Goal: Navigation & Orientation: Find specific page/section

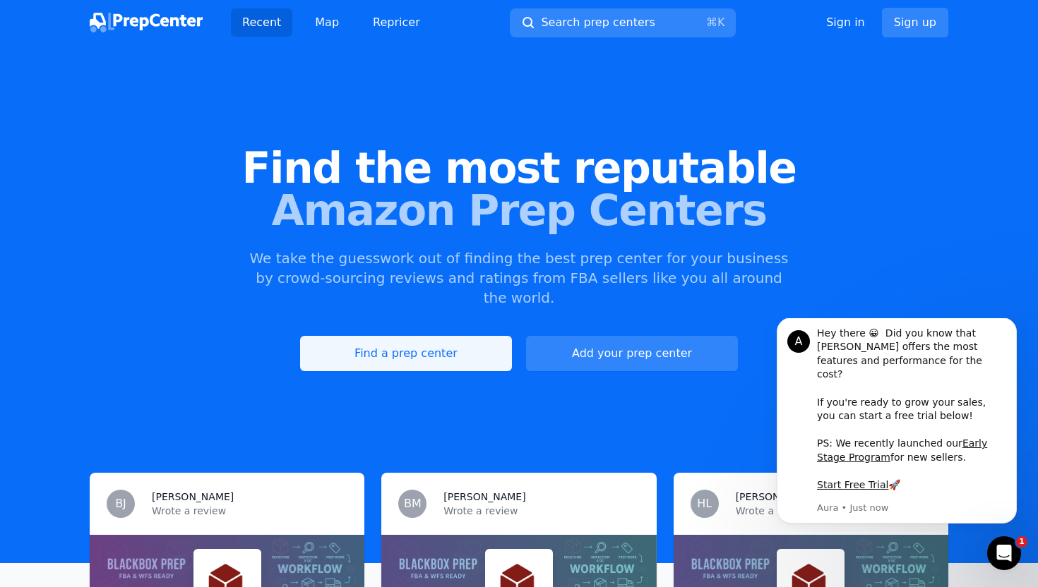
click at [362, 344] on link "Find a prep center" at bounding box center [406, 353] width 212 height 35
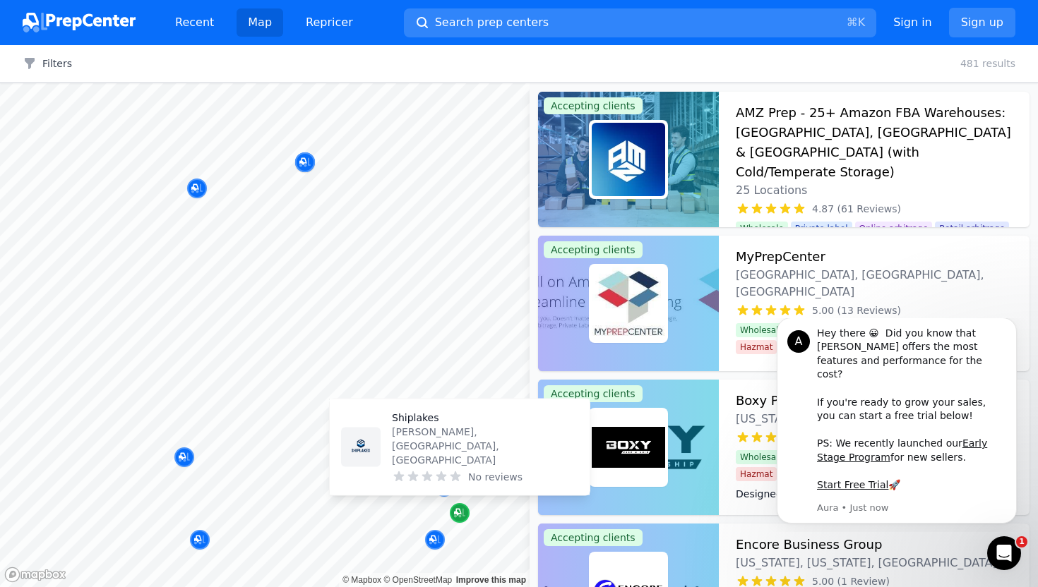
click at [464, 513] on icon "Map marker" at bounding box center [459, 513] width 11 height 14
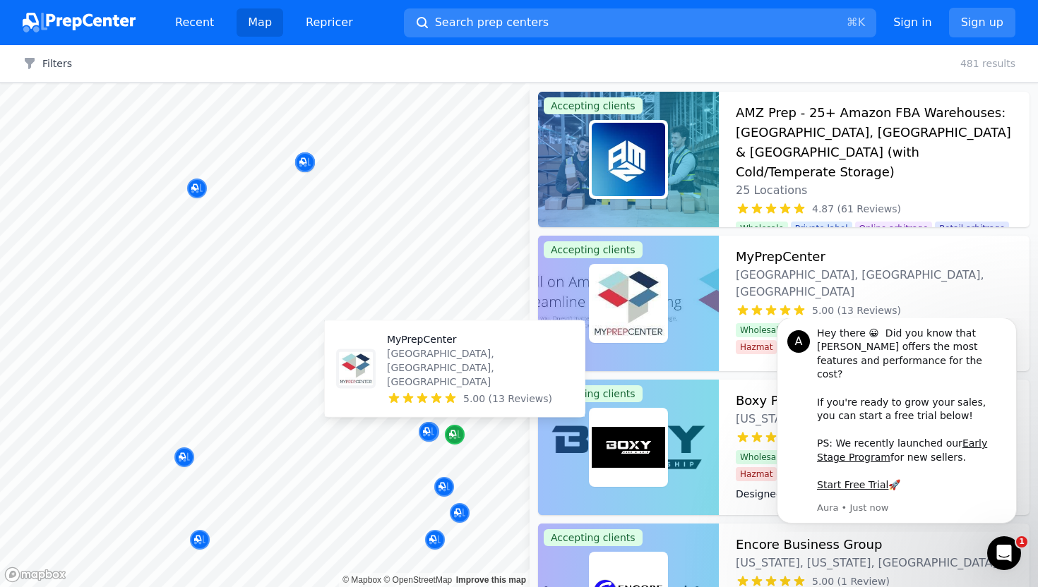
click at [451, 433] on icon "Map marker" at bounding box center [452, 434] width 7 height 7
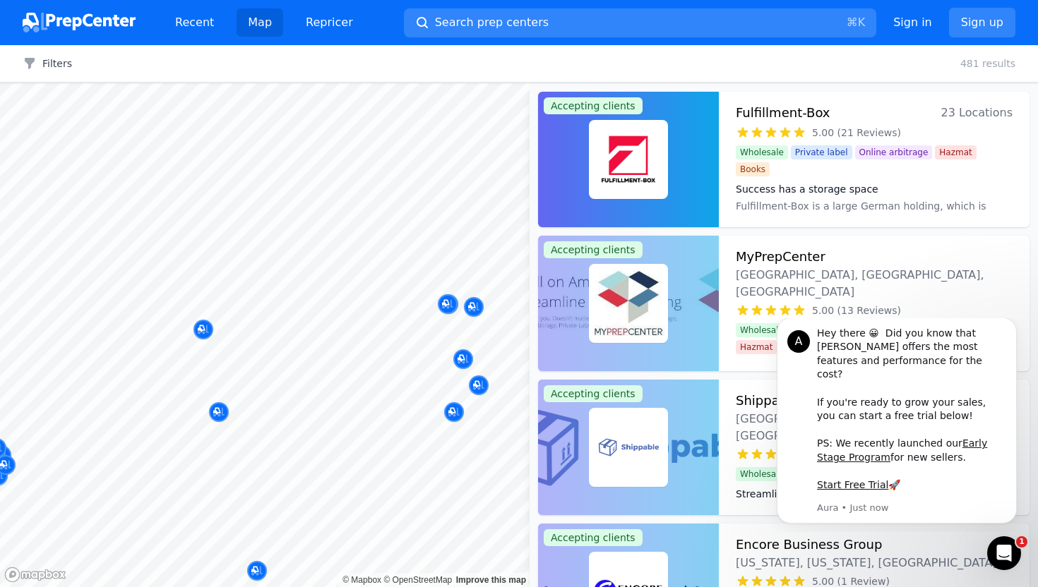
click at [340, 421] on body "Recent Map Repricer Search prep centers ⌘ K Open main menu Sign in Sign up Filt…" at bounding box center [519, 293] width 1038 height 587
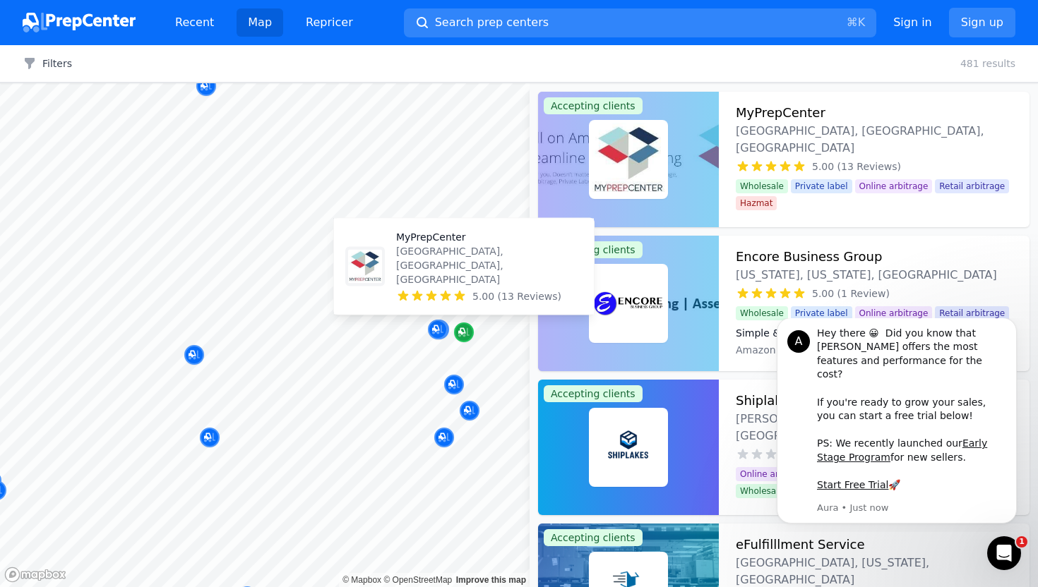
click at [461, 331] on icon "Map marker" at bounding box center [461, 331] width 7 height 7
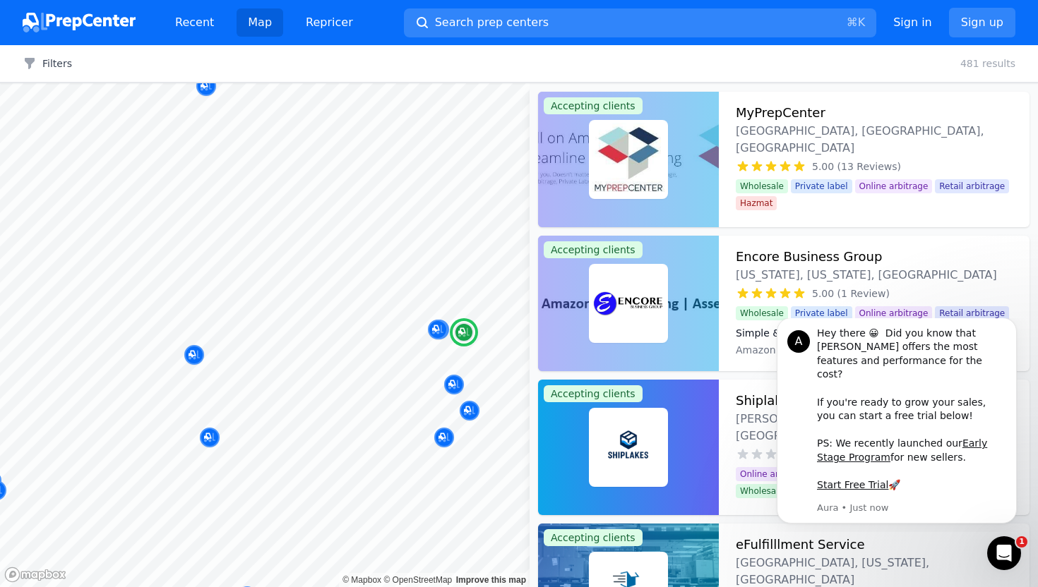
click at [830, 179] on div "Wholesale Private label Online arbitrage Retail arbitrage Hazmat" at bounding box center [874, 194] width 277 height 31
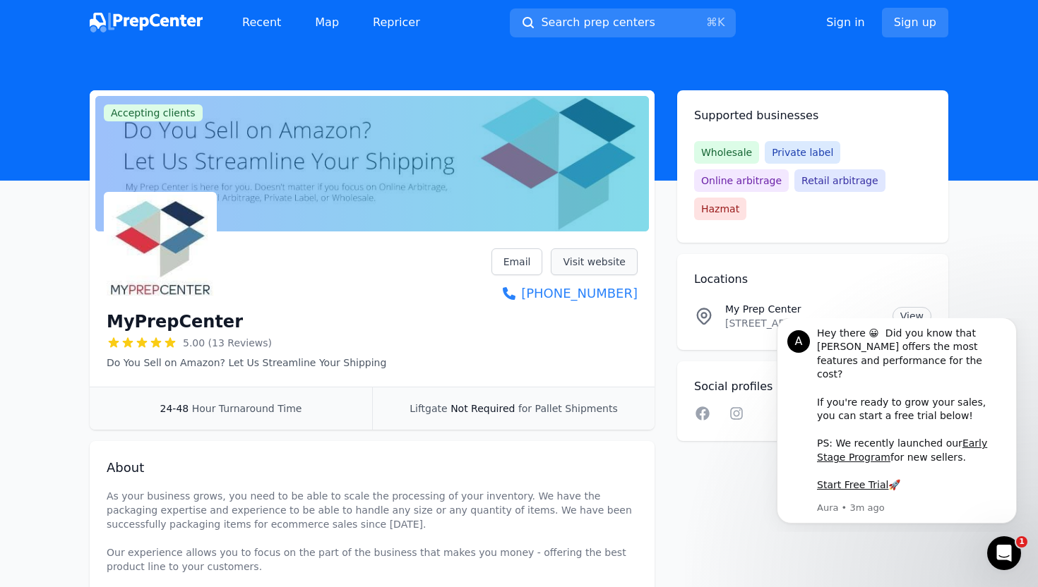
click at [614, 258] on link "Visit website" at bounding box center [594, 262] width 87 height 27
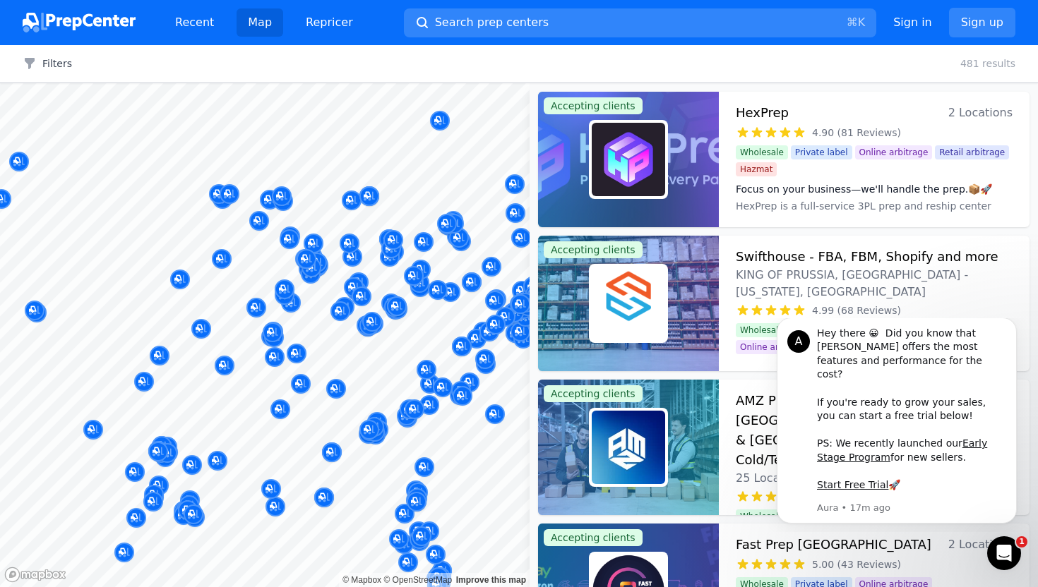
click at [313, 304] on div at bounding box center [406, 302] width 271 height 11
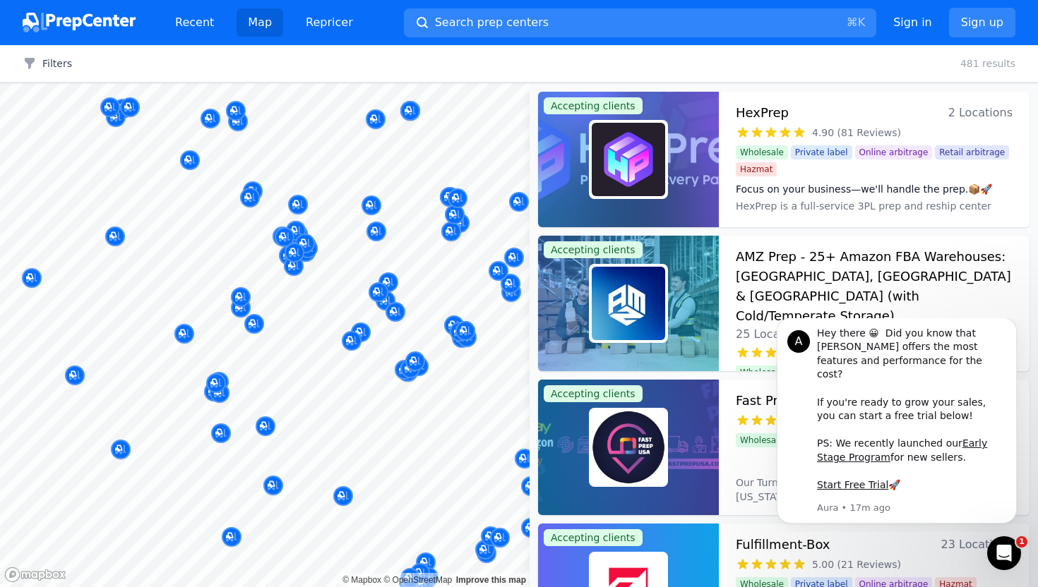
click at [342, 260] on div at bounding box center [465, 255] width 271 height 11
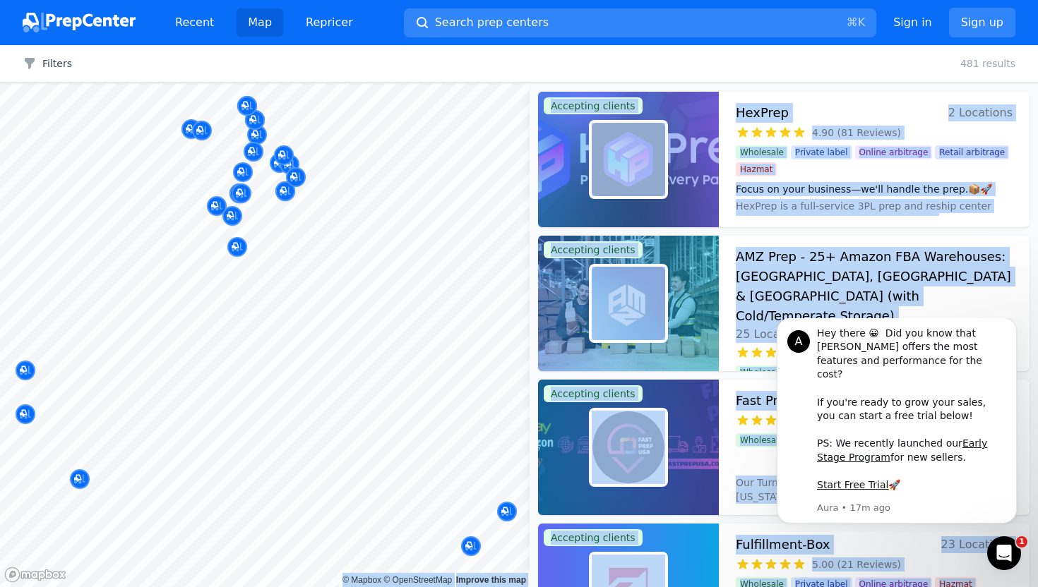
click at [333, 391] on body "Recent Map Repricer Search prep centers ⌘ K Open main menu Sign in Sign up Filt…" at bounding box center [519, 293] width 1038 height 587
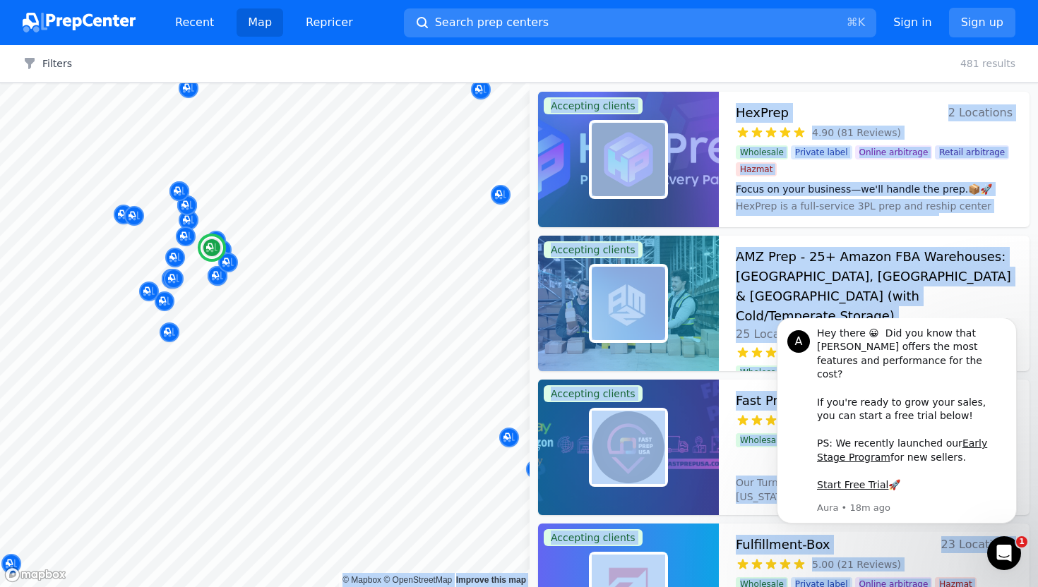
click at [919, 113] on div "HexPrep 2 Locations" at bounding box center [874, 113] width 277 height 20
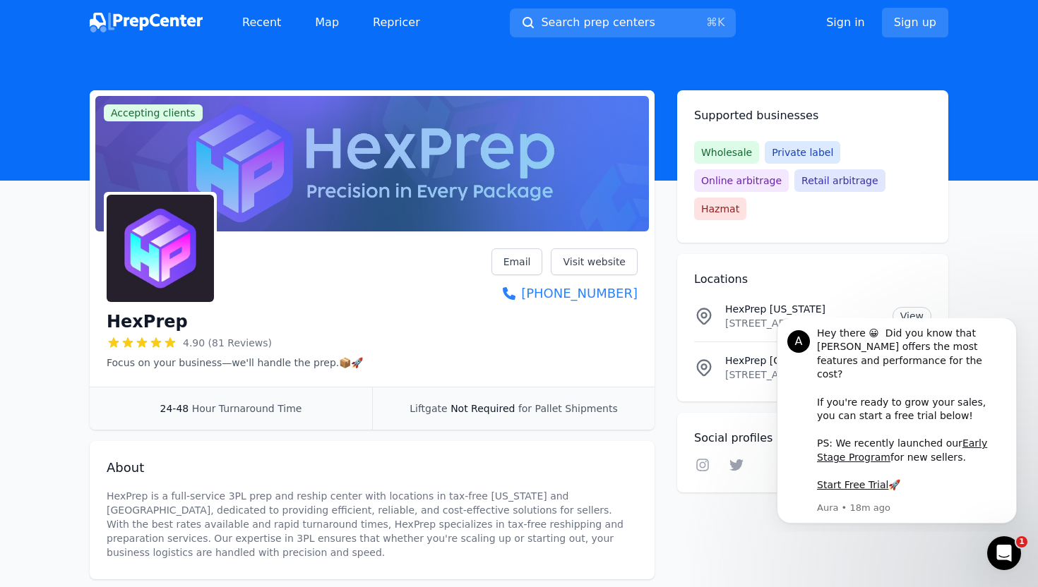
click at [444, 286] on div "HexPrep 4.90 (81 Reviews) Focus on your business—we'll handle the prep.📦🚀 Email…" at bounding box center [372, 309] width 531 height 121
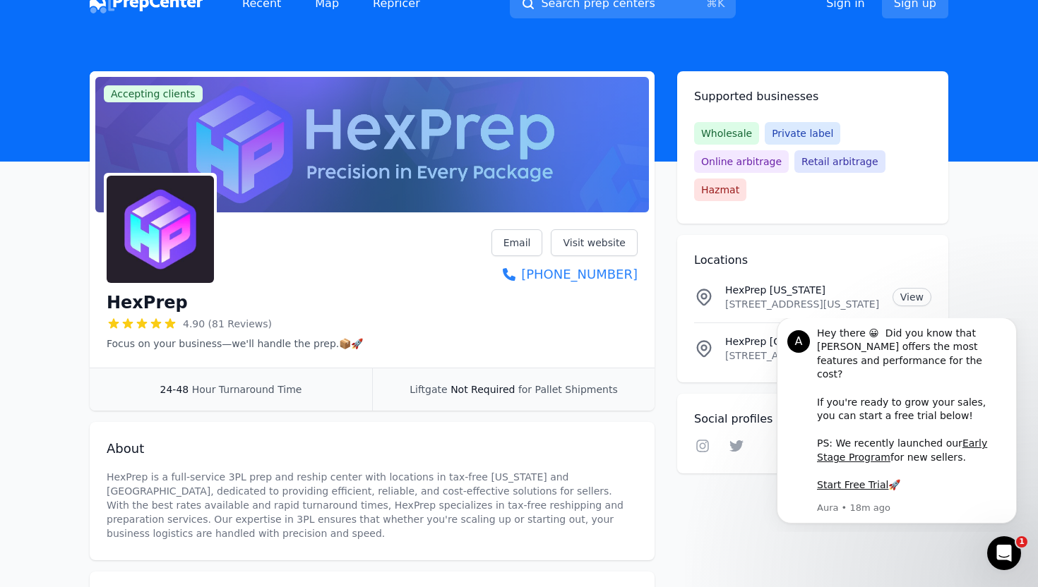
scroll to position [20, 0]
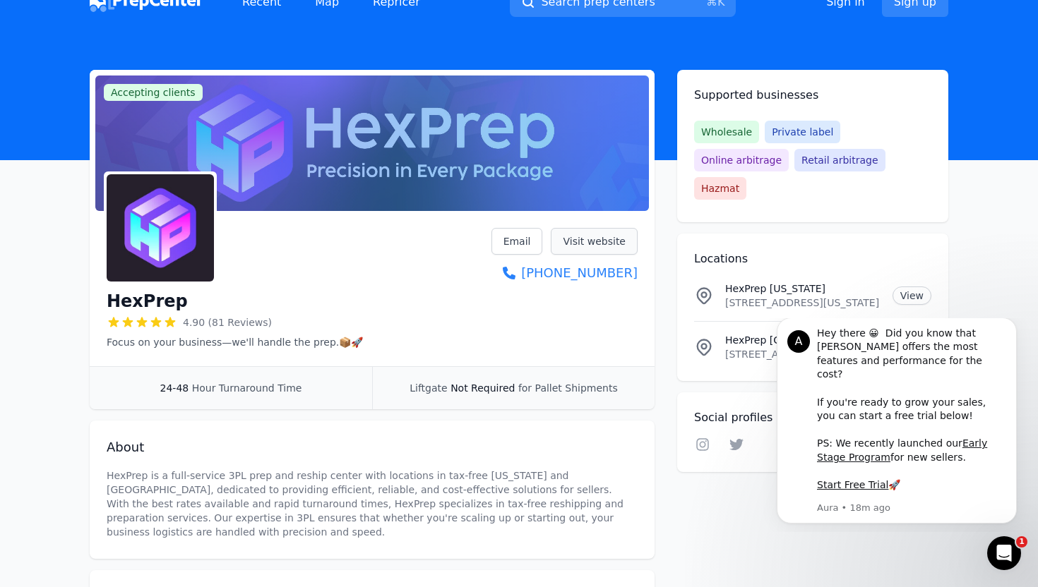
click at [592, 241] on link "Visit website" at bounding box center [594, 241] width 87 height 27
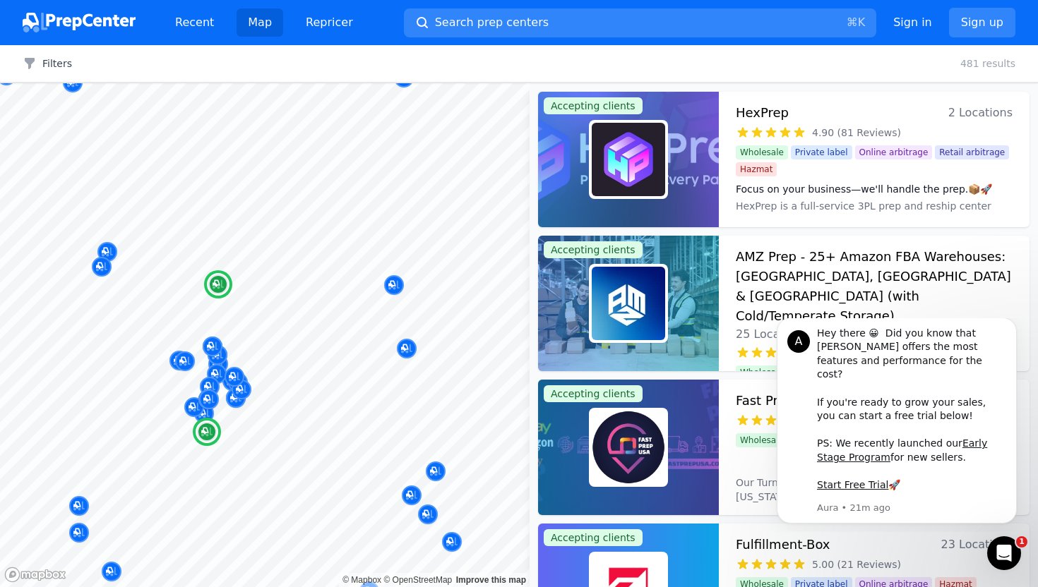
click at [893, 290] on div "AMZ Prep - 25+ Amazon FBA Warehouses: US, Canada & UK (with Cold/Temperate Stor…" at bounding box center [874, 295] width 277 height 96
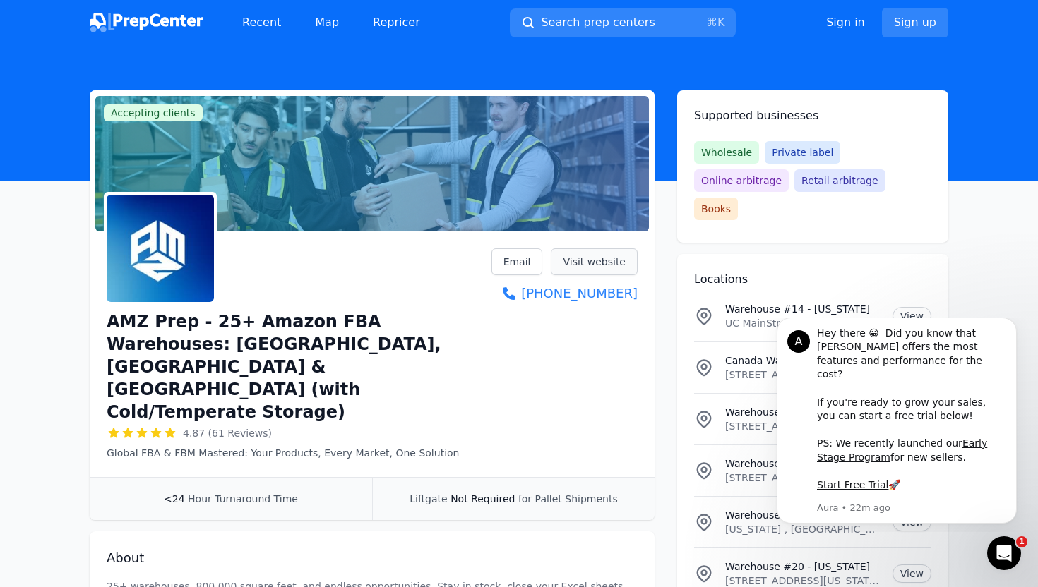
click at [591, 256] on link "Visit website" at bounding box center [594, 262] width 87 height 27
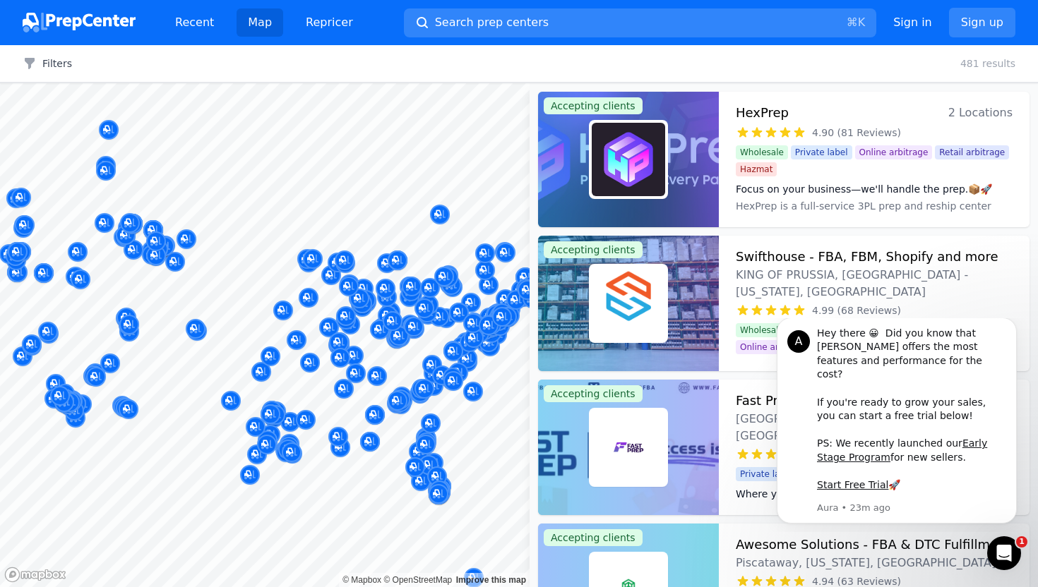
click at [371, 312] on button "Map marker" at bounding box center [362, 304] width 20 height 21
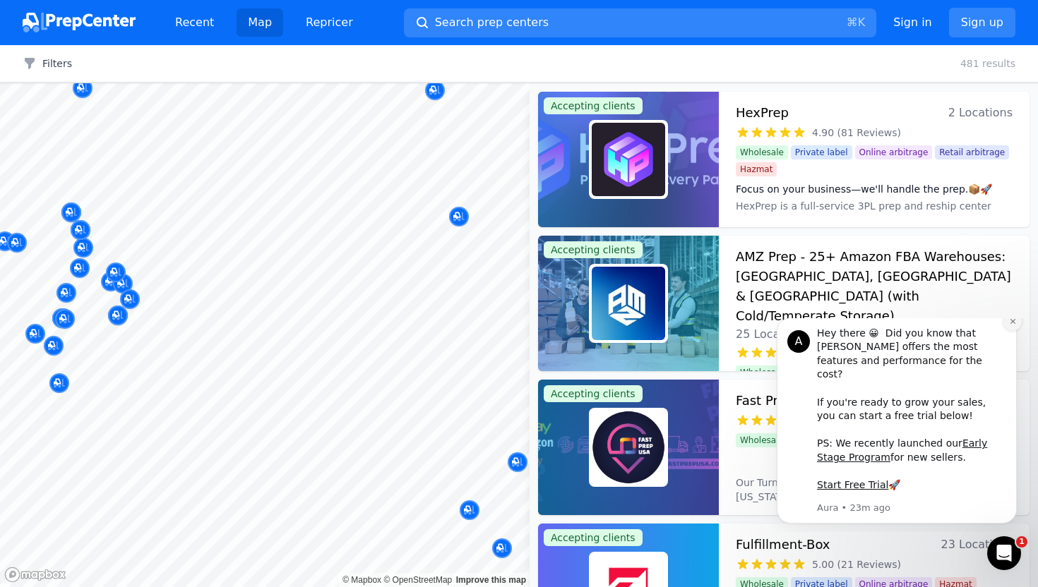
click at [1012, 326] on icon "Dismiss notification" at bounding box center [1013, 322] width 8 height 8
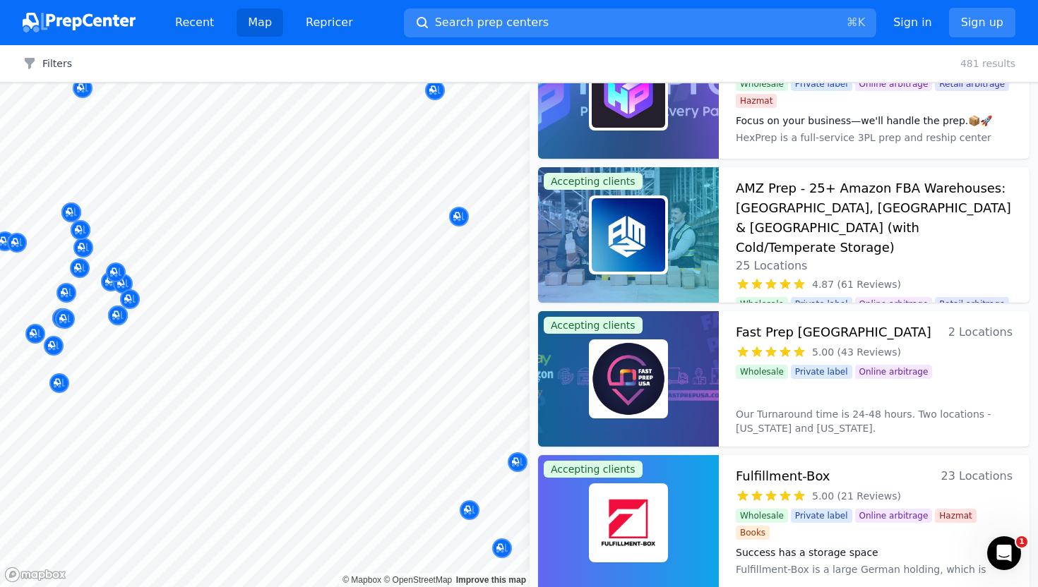
scroll to position [79, 0]
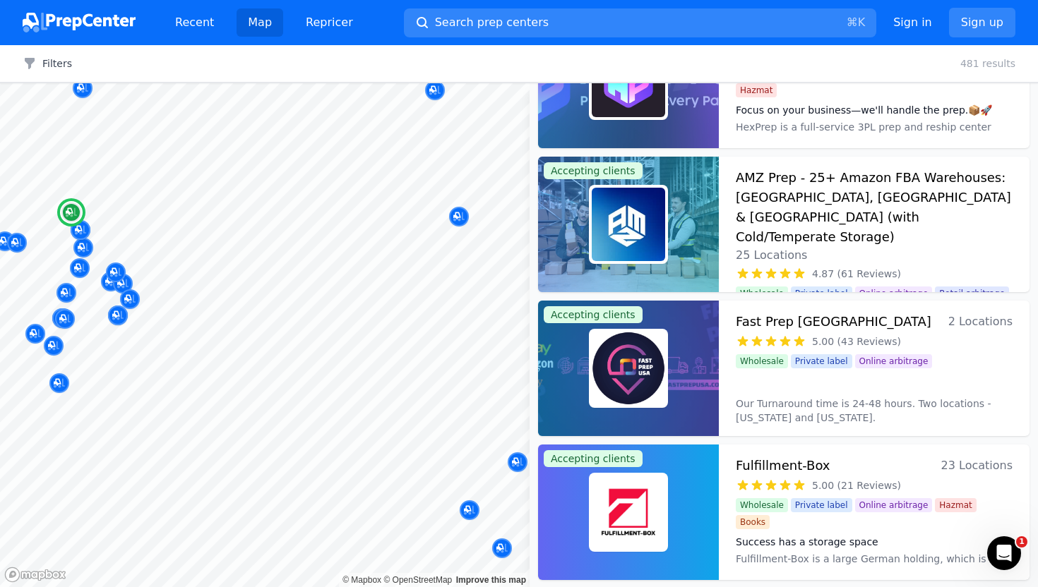
click at [846, 388] on div "Fast Prep USA 2 Locations 5.00 (43 Reviews) Wholesale Private label Online arbi…" at bounding box center [874, 369] width 311 height 136
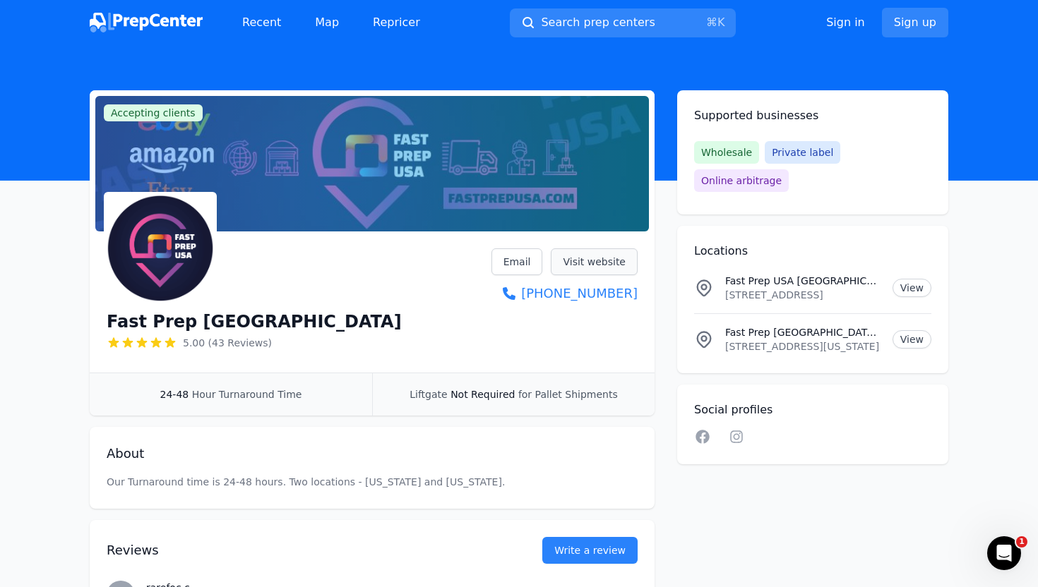
click at [594, 255] on link "Visit website" at bounding box center [594, 262] width 87 height 27
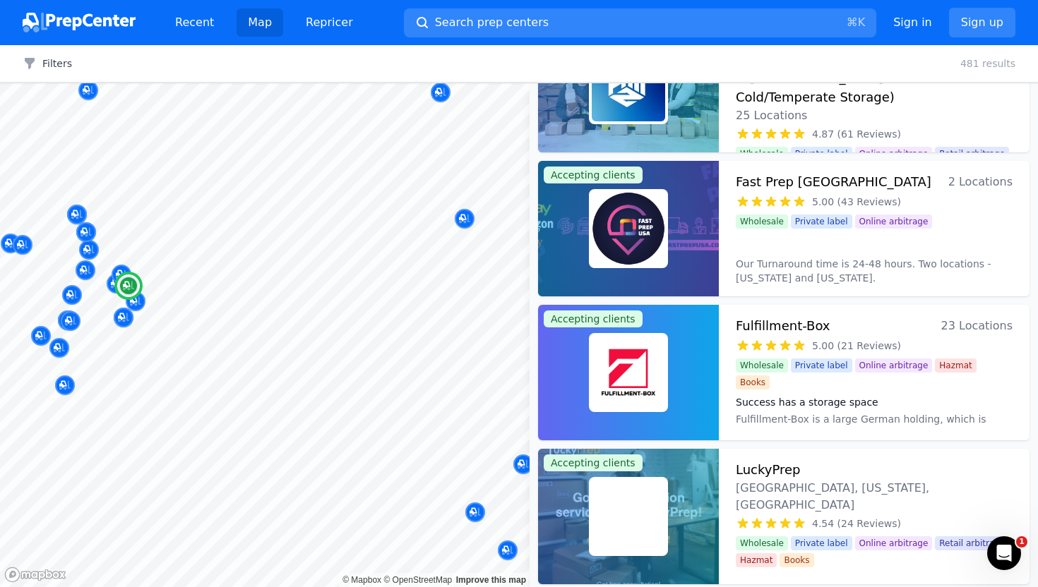
scroll to position [220, 0]
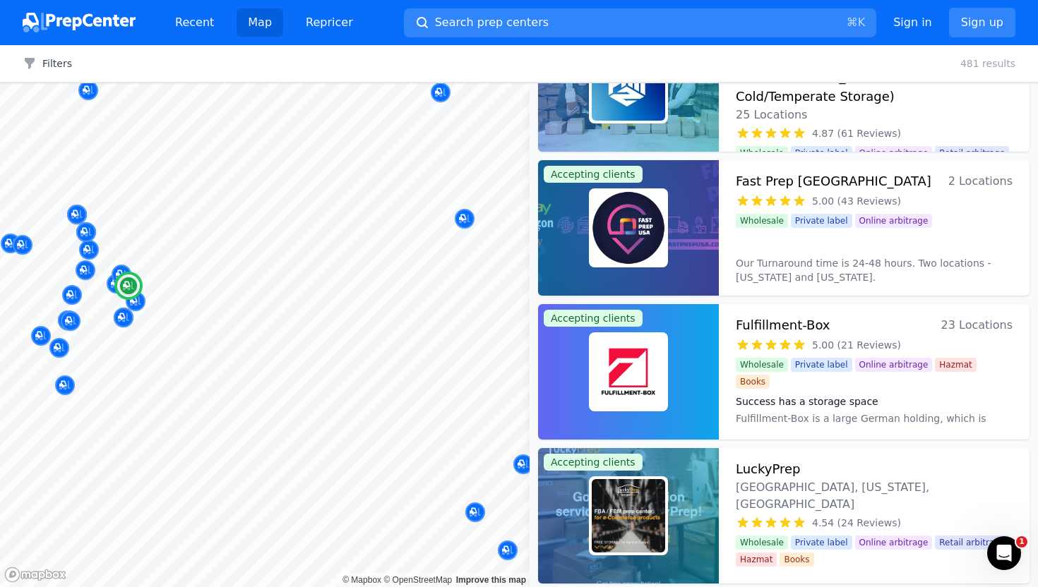
click at [890, 395] on dt "Success has a storage space" at bounding box center [874, 402] width 277 height 14
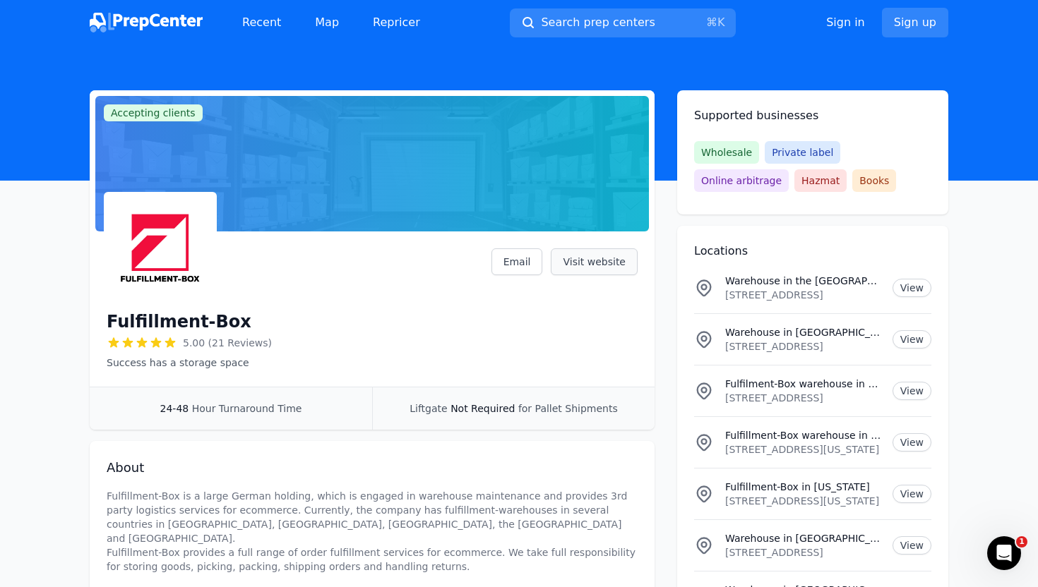
click at [602, 268] on link "Visit website" at bounding box center [594, 262] width 87 height 27
